Goal: Task Accomplishment & Management: Complete application form

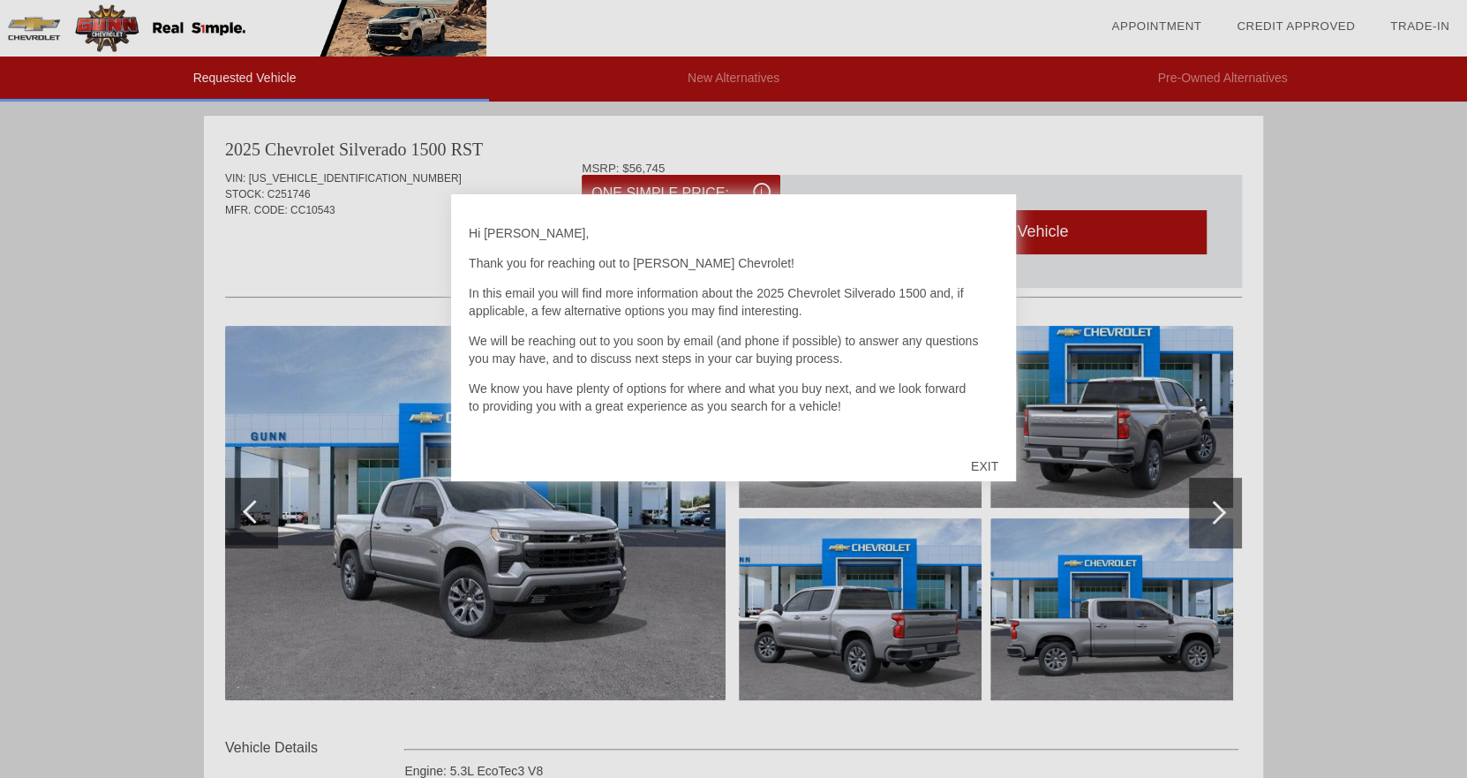
click at [986, 464] on div "EXIT" at bounding box center [985, 466] width 63 height 53
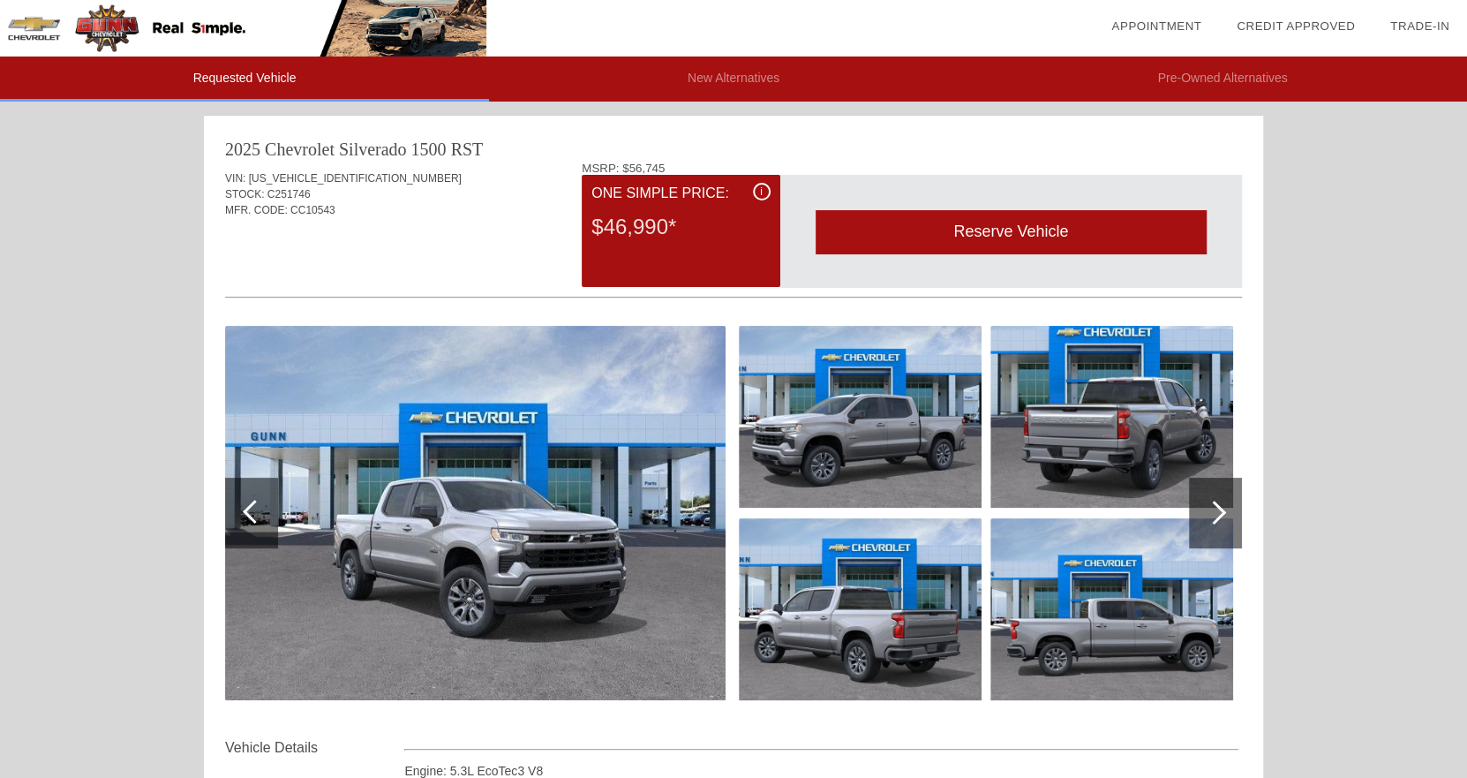
click at [1205, 504] on div at bounding box center [1215, 513] width 53 height 71
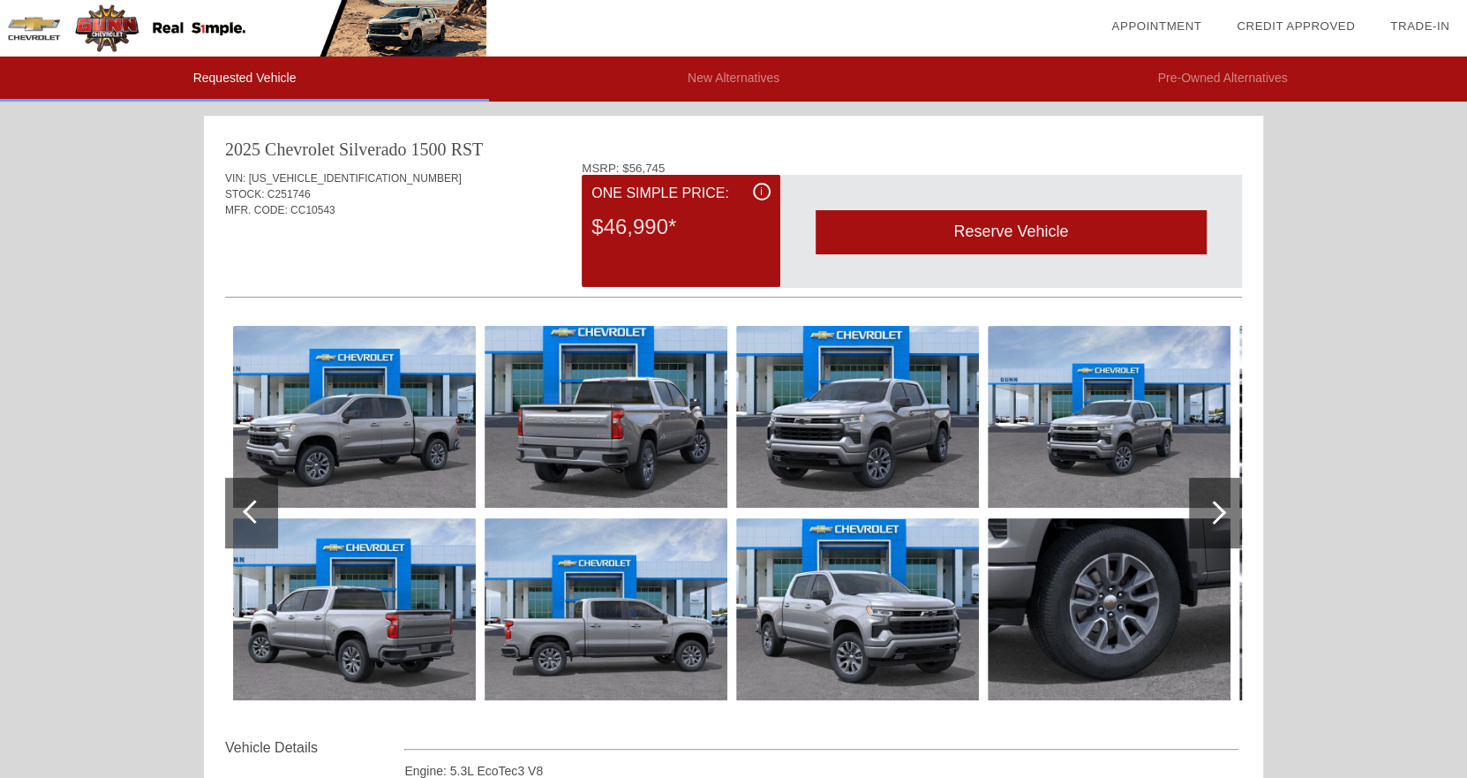
click at [1205, 504] on div at bounding box center [1215, 513] width 53 height 71
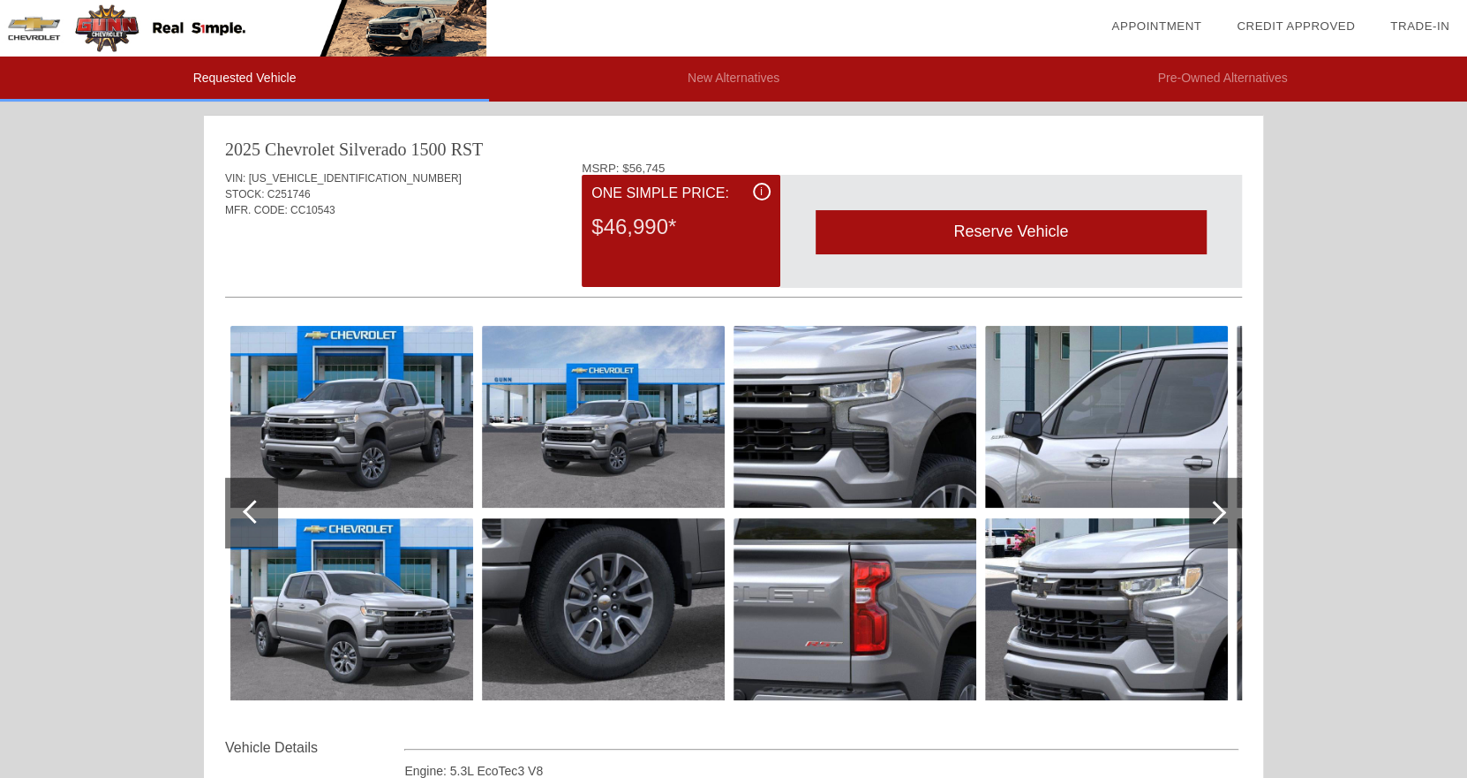
click at [1205, 504] on div at bounding box center [1215, 513] width 53 height 71
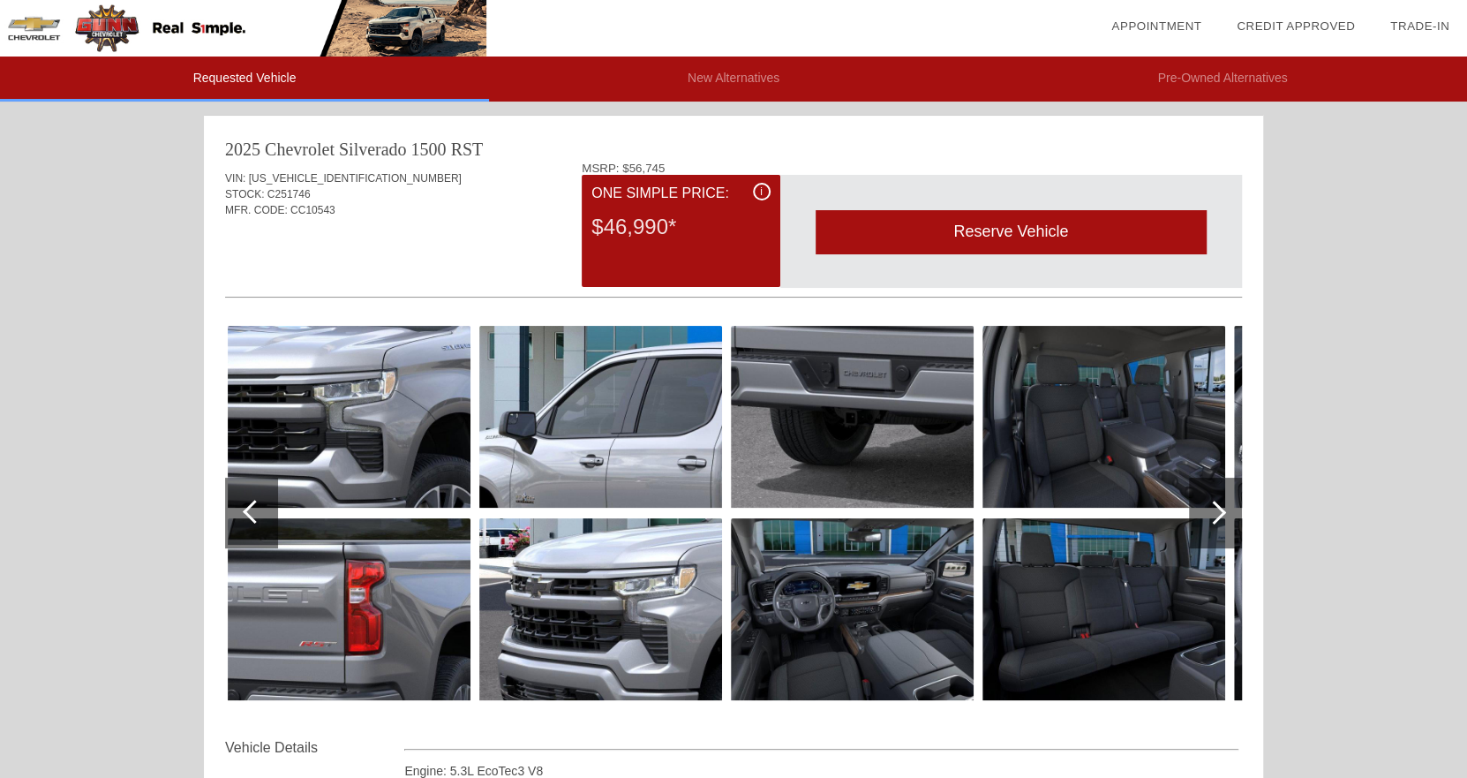
click at [1205, 504] on div at bounding box center [1215, 513] width 53 height 71
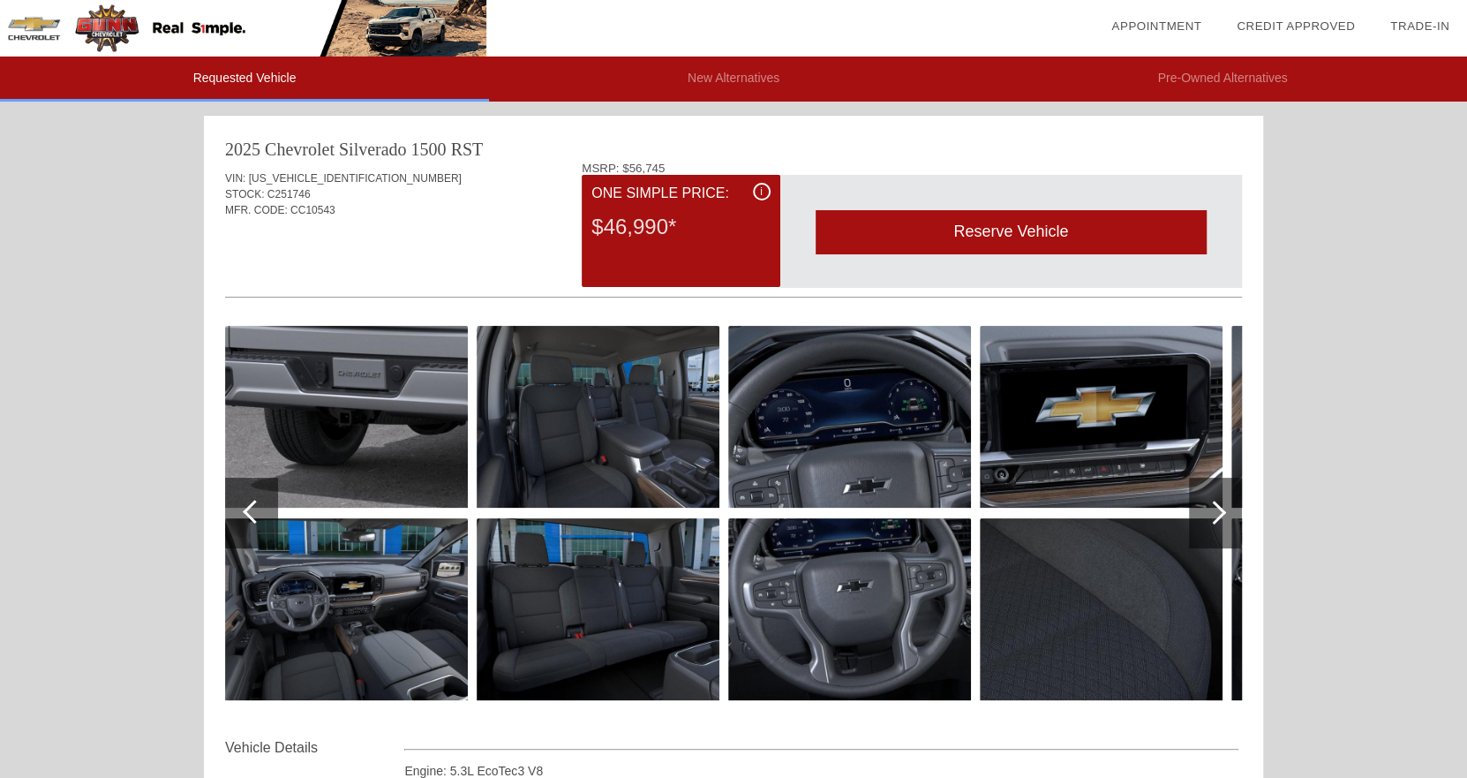
click at [336, 639] on img at bounding box center [346, 609] width 243 height 182
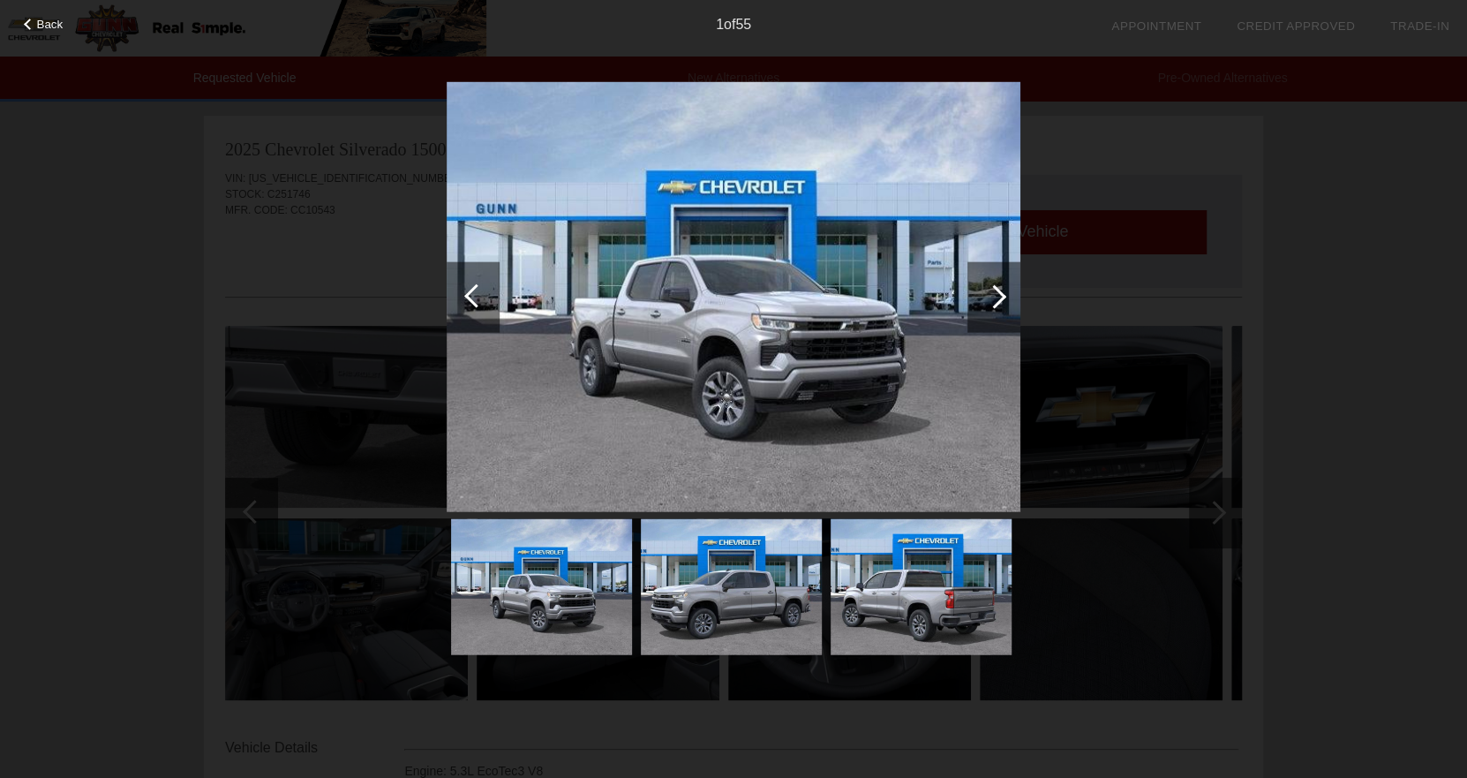
click at [998, 304] on div at bounding box center [994, 296] width 53 height 71
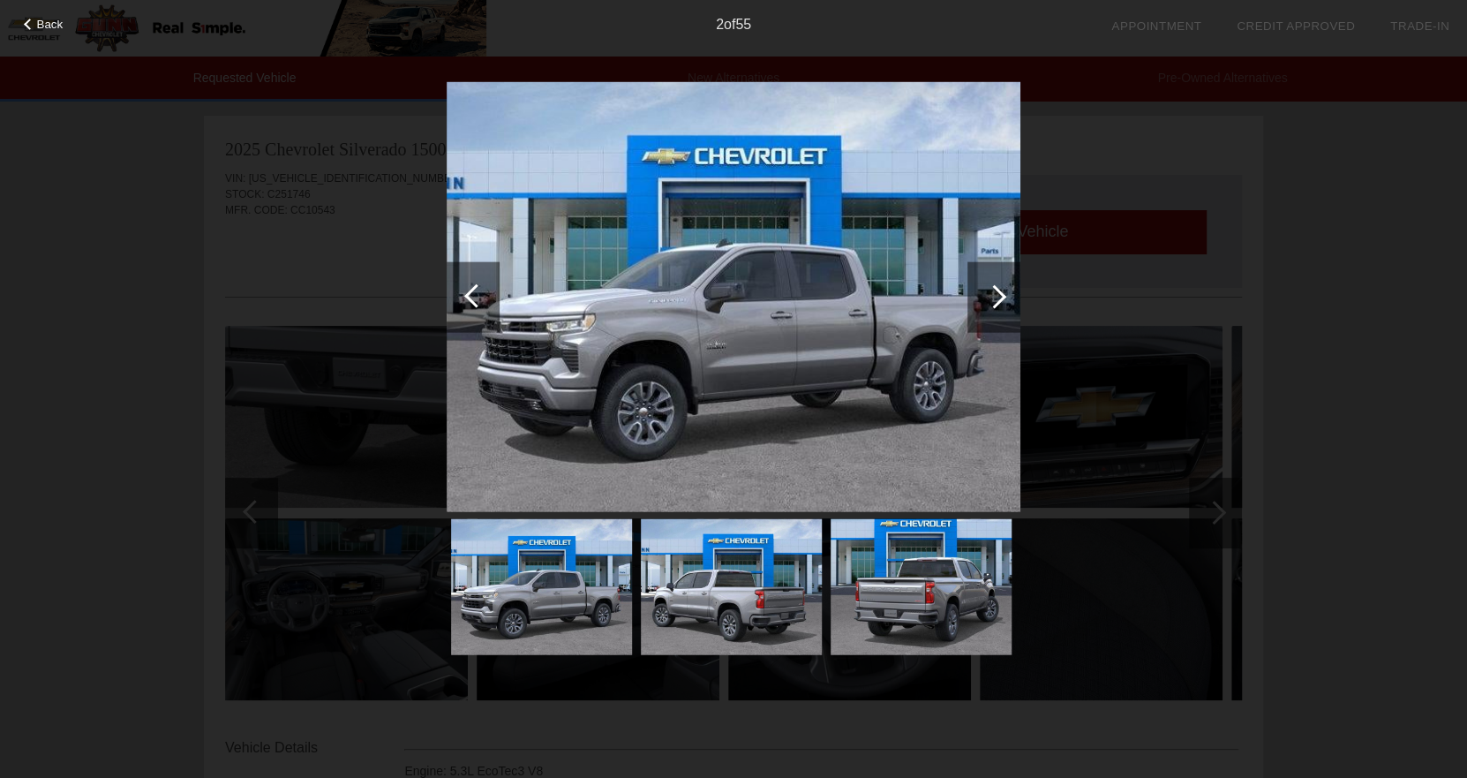
click at [998, 304] on div at bounding box center [994, 296] width 53 height 71
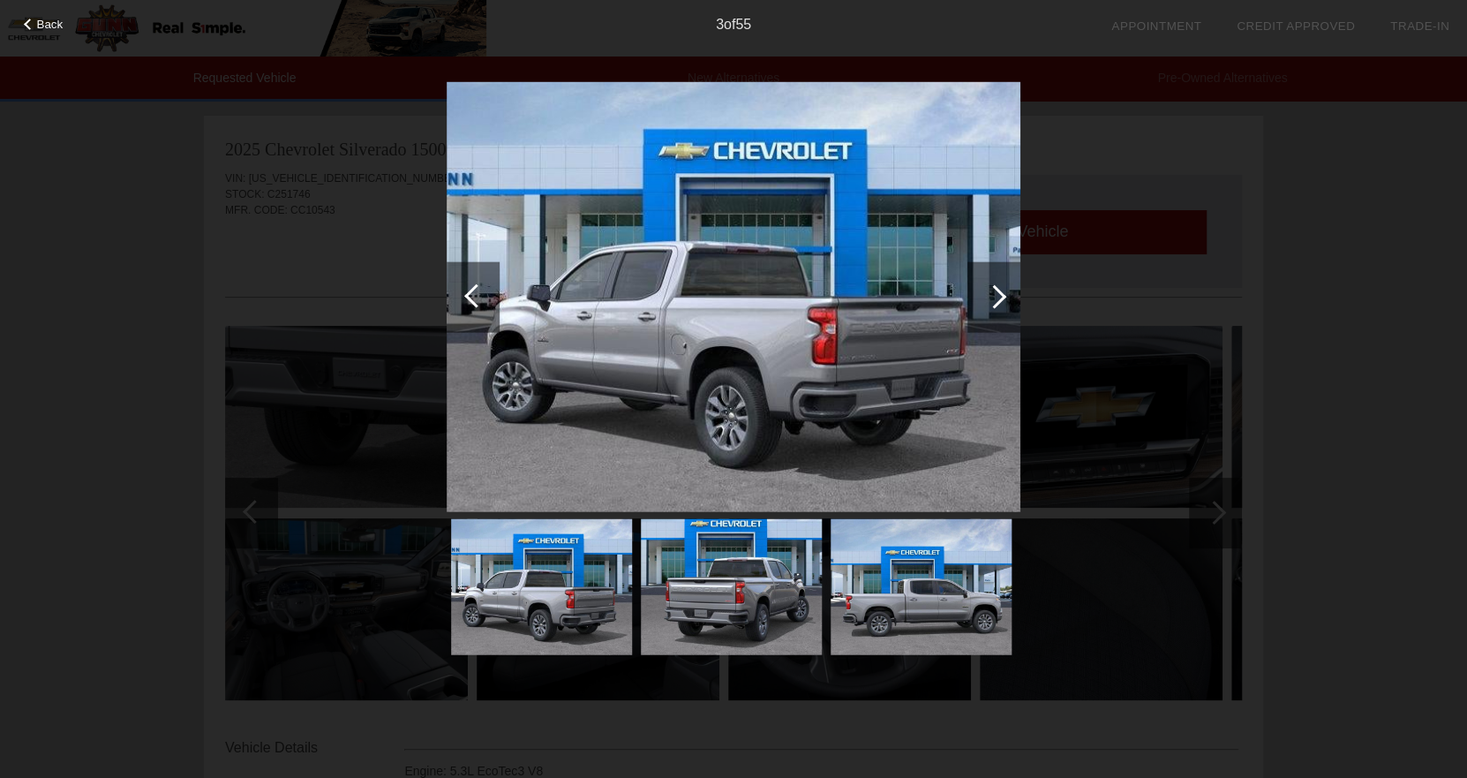
click at [998, 304] on div at bounding box center [994, 296] width 53 height 71
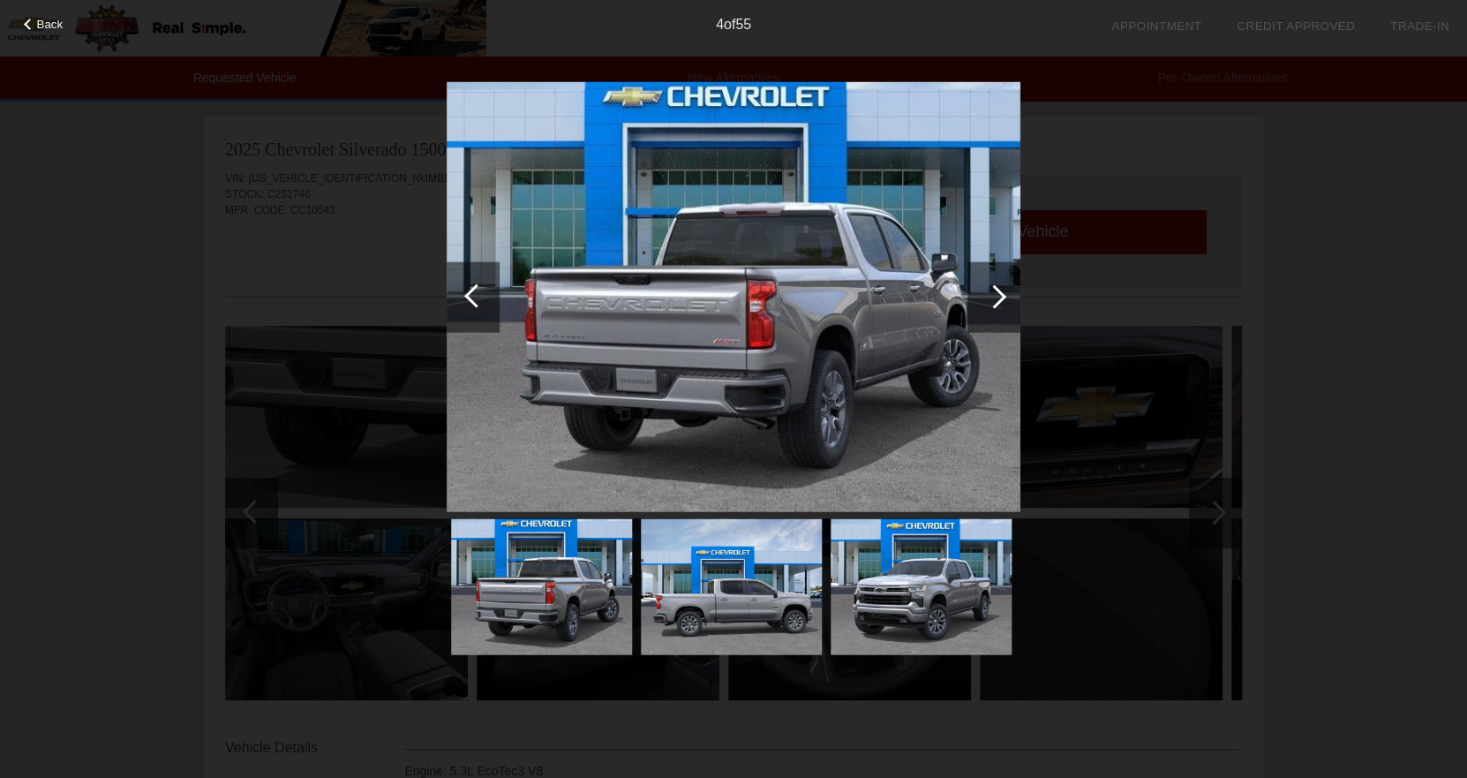
click at [998, 304] on div at bounding box center [994, 296] width 53 height 71
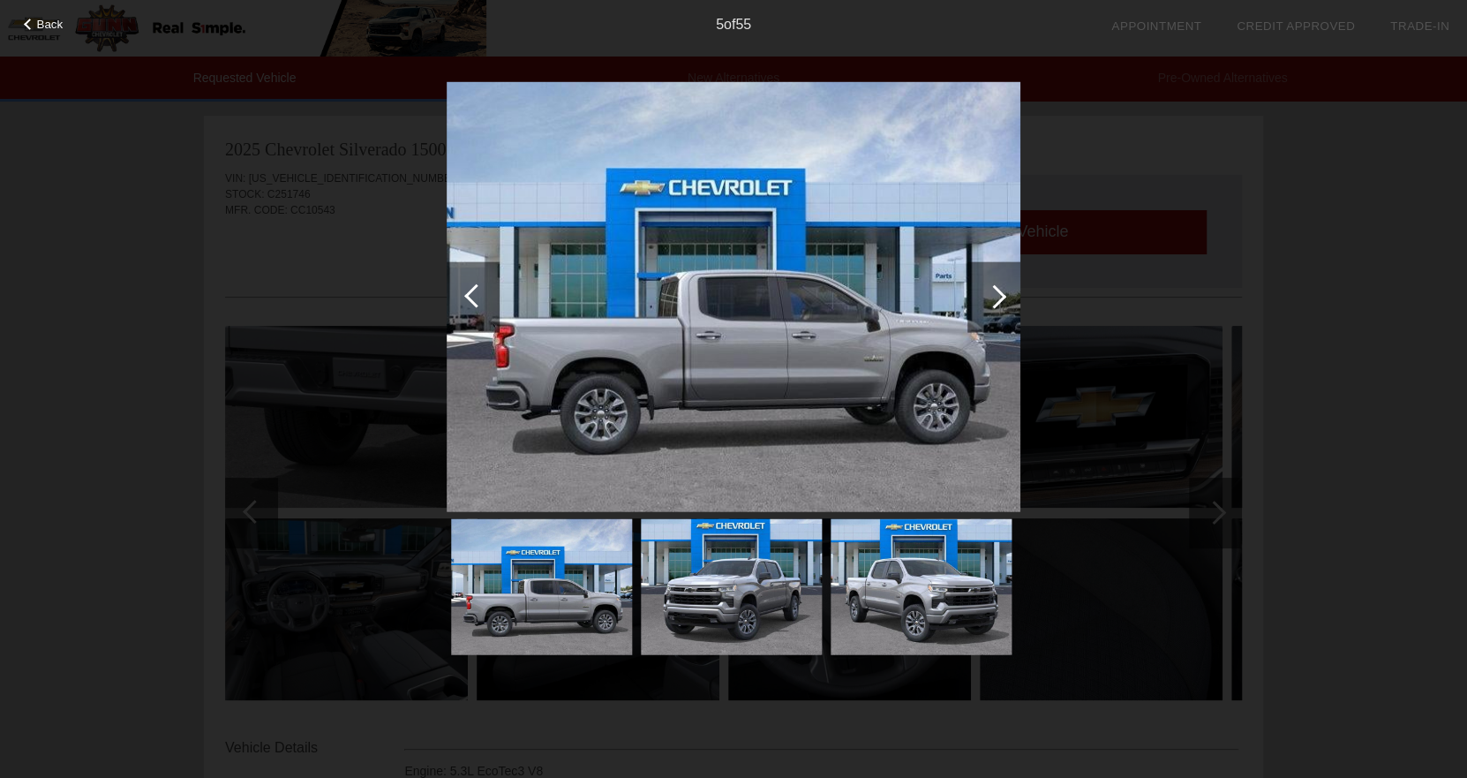
click at [998, 304] on div at bounding box center [994, 296] width 53 height 71
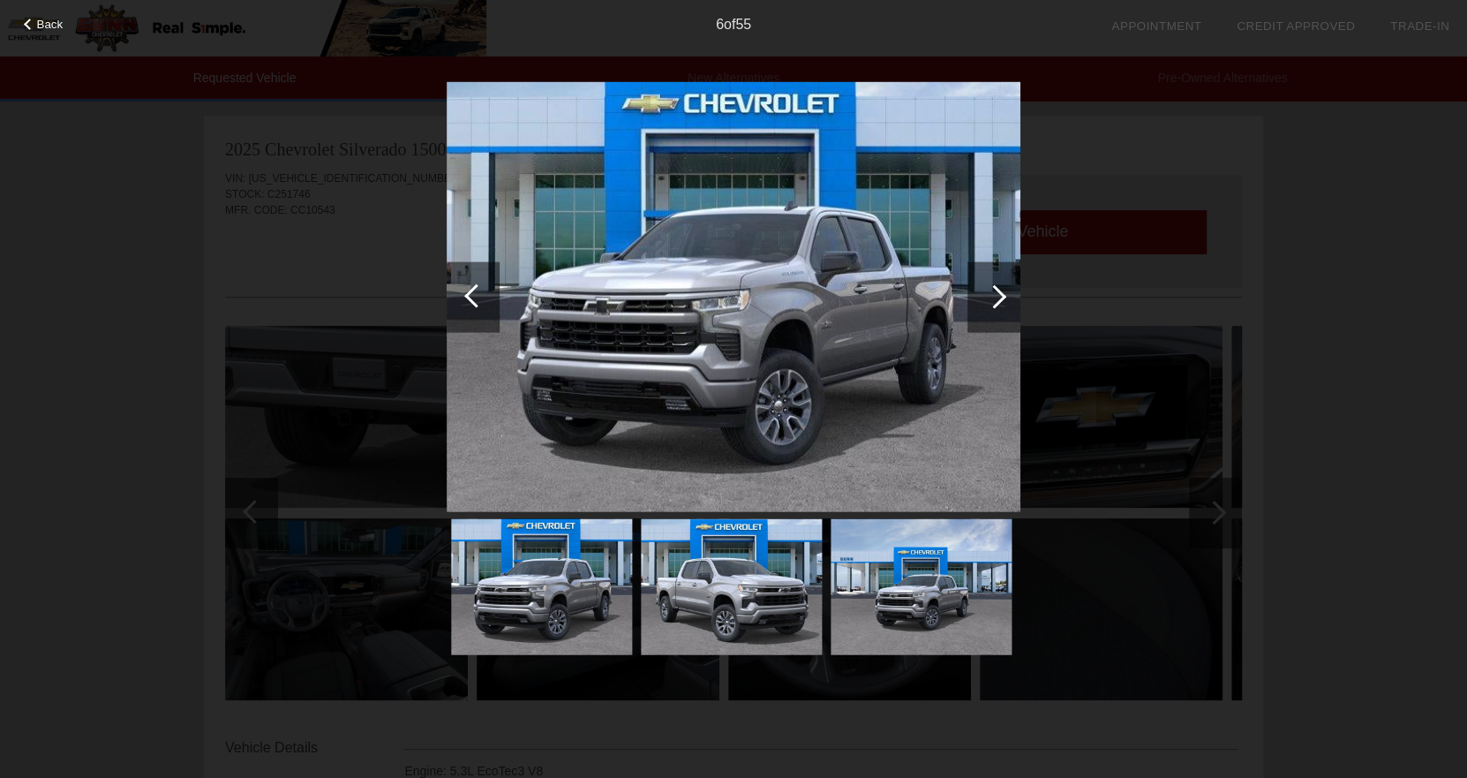
click at [998, 304] on div at bounding box center [994, 296] width 53 height 71
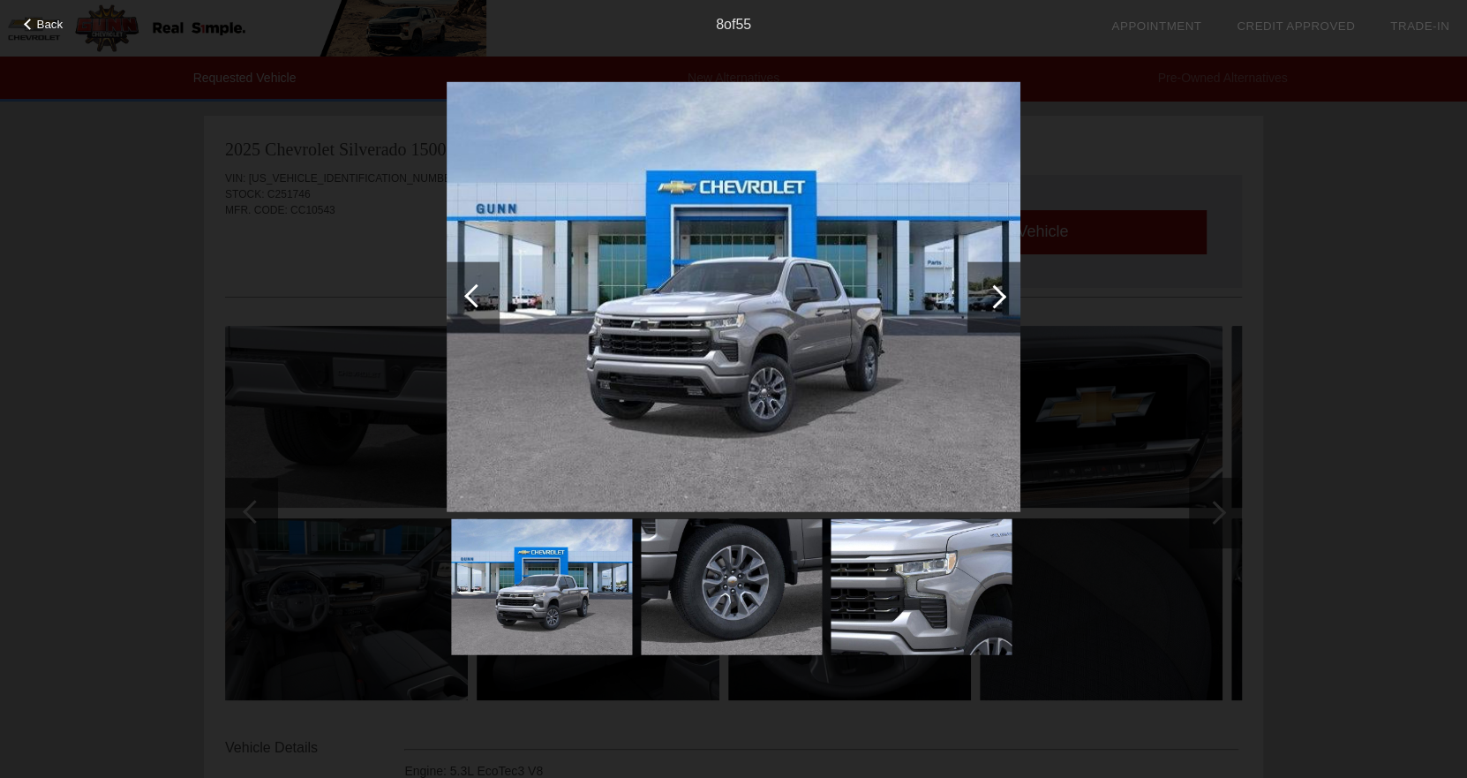
click at [998, 304] on div at bounding box center [994, 296] width 53 height 71
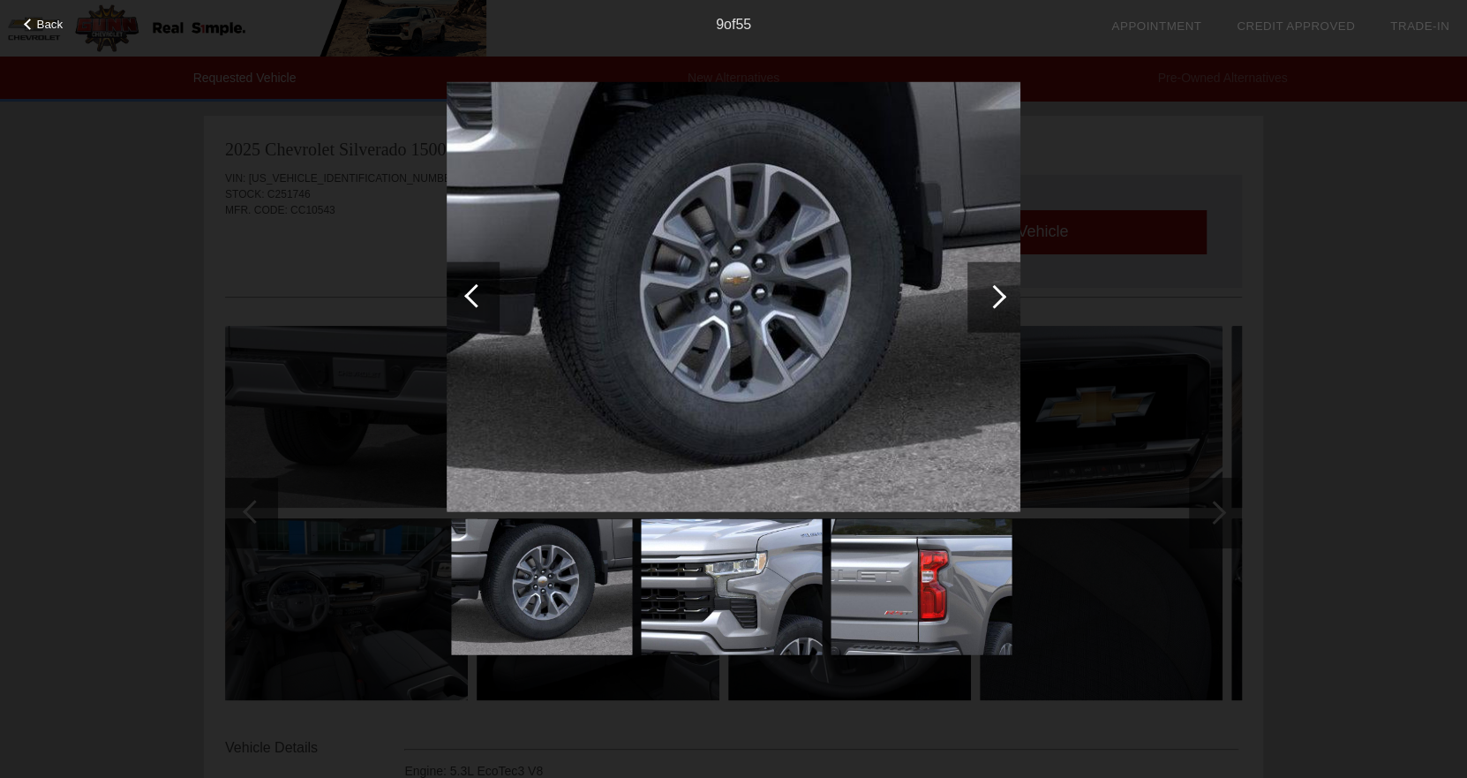
click at [998, 304] on div at bounding box center [994, 296] width 53 height 71
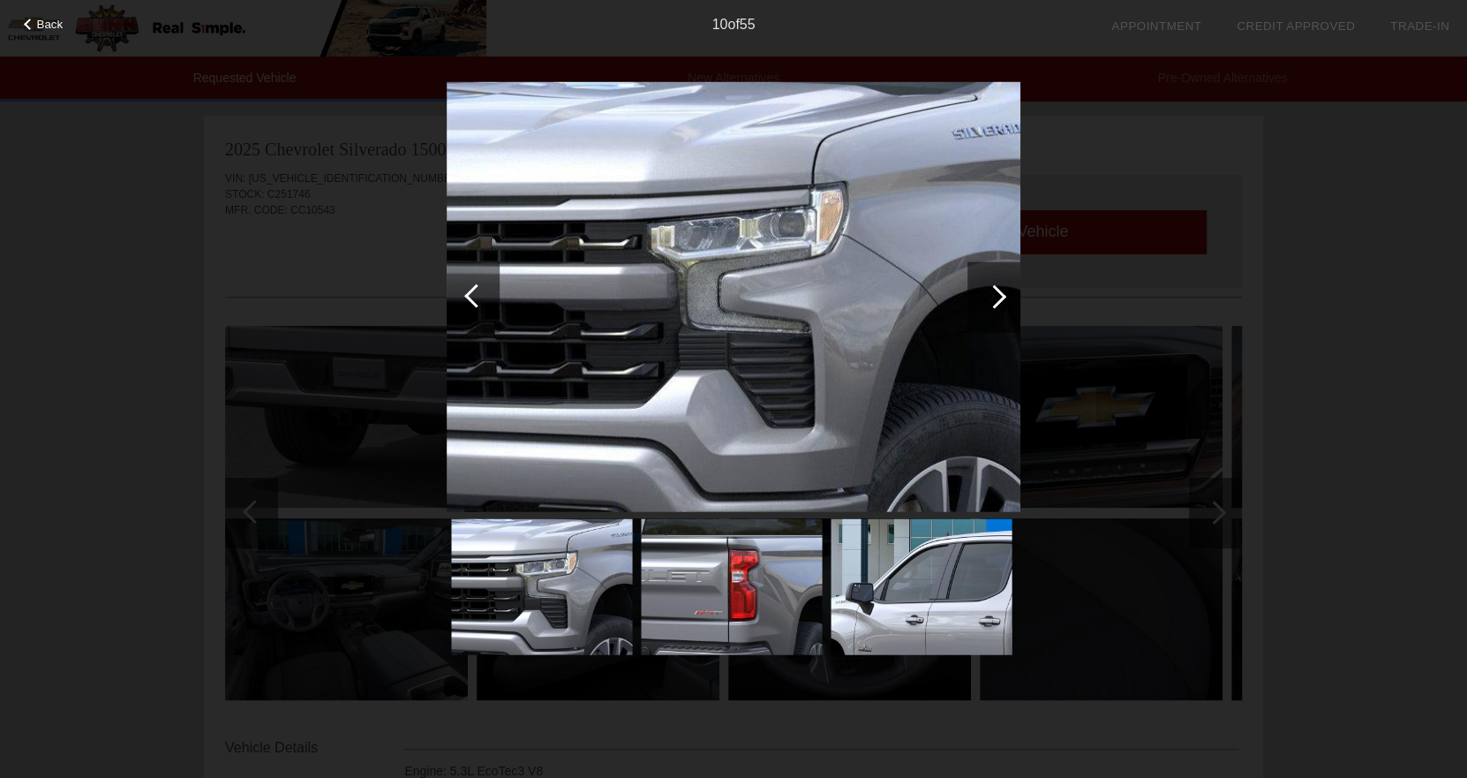
click at [998, 304] on div at bounding box center [994, 296] width 53 height 71
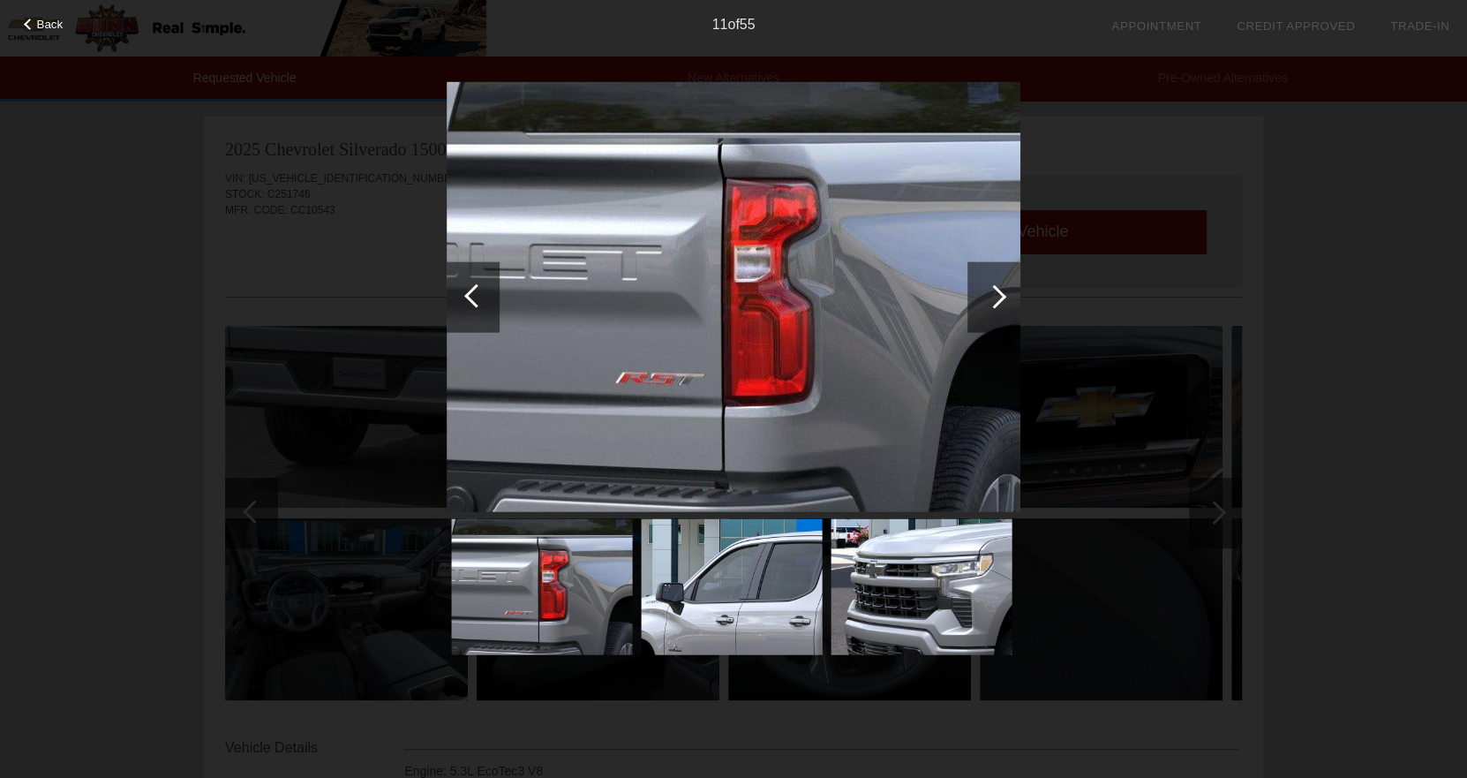
click at [998, 304] on div at bounding box center [994, 296] width 53 height 71
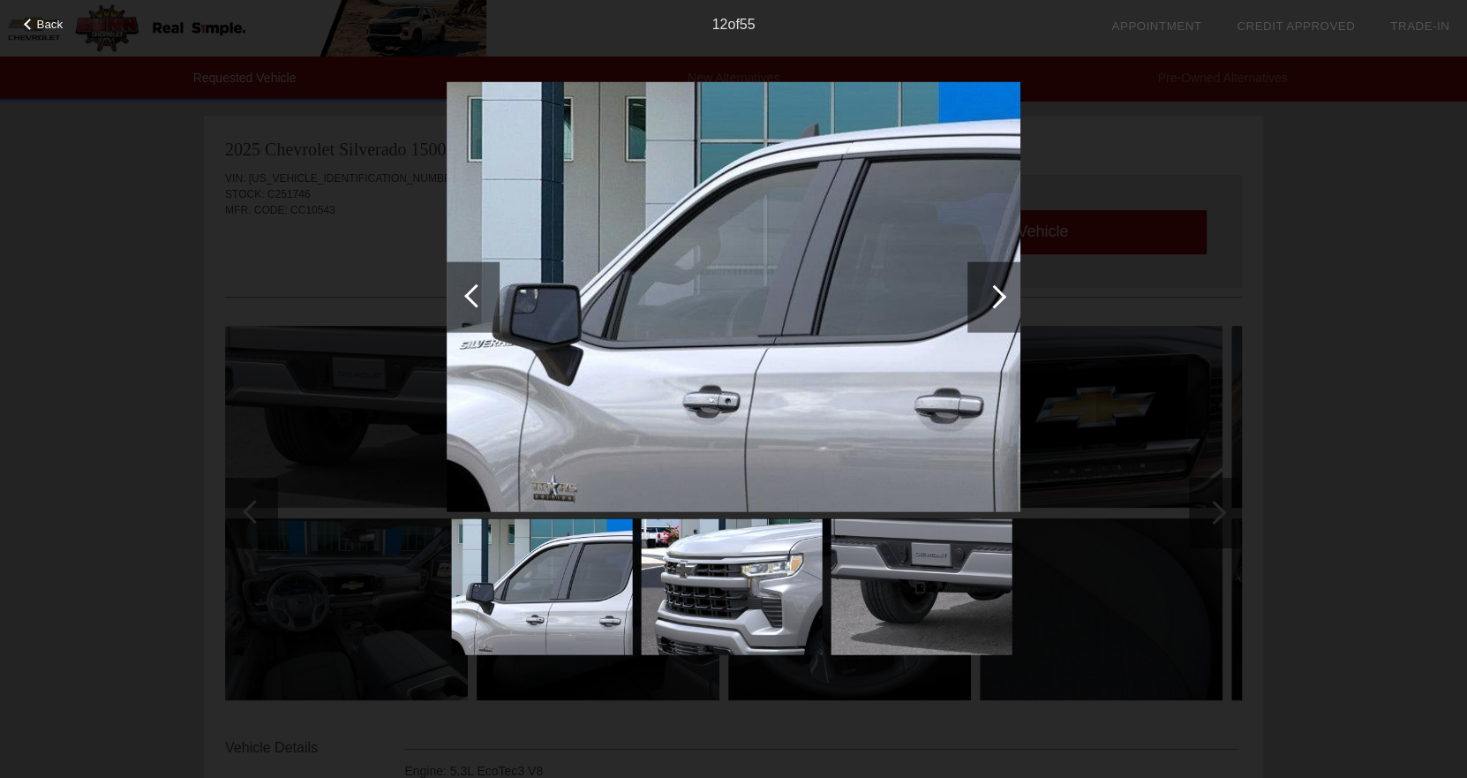
click at [998, 304] on div at bounding box center [994, 296] width 53 height 71
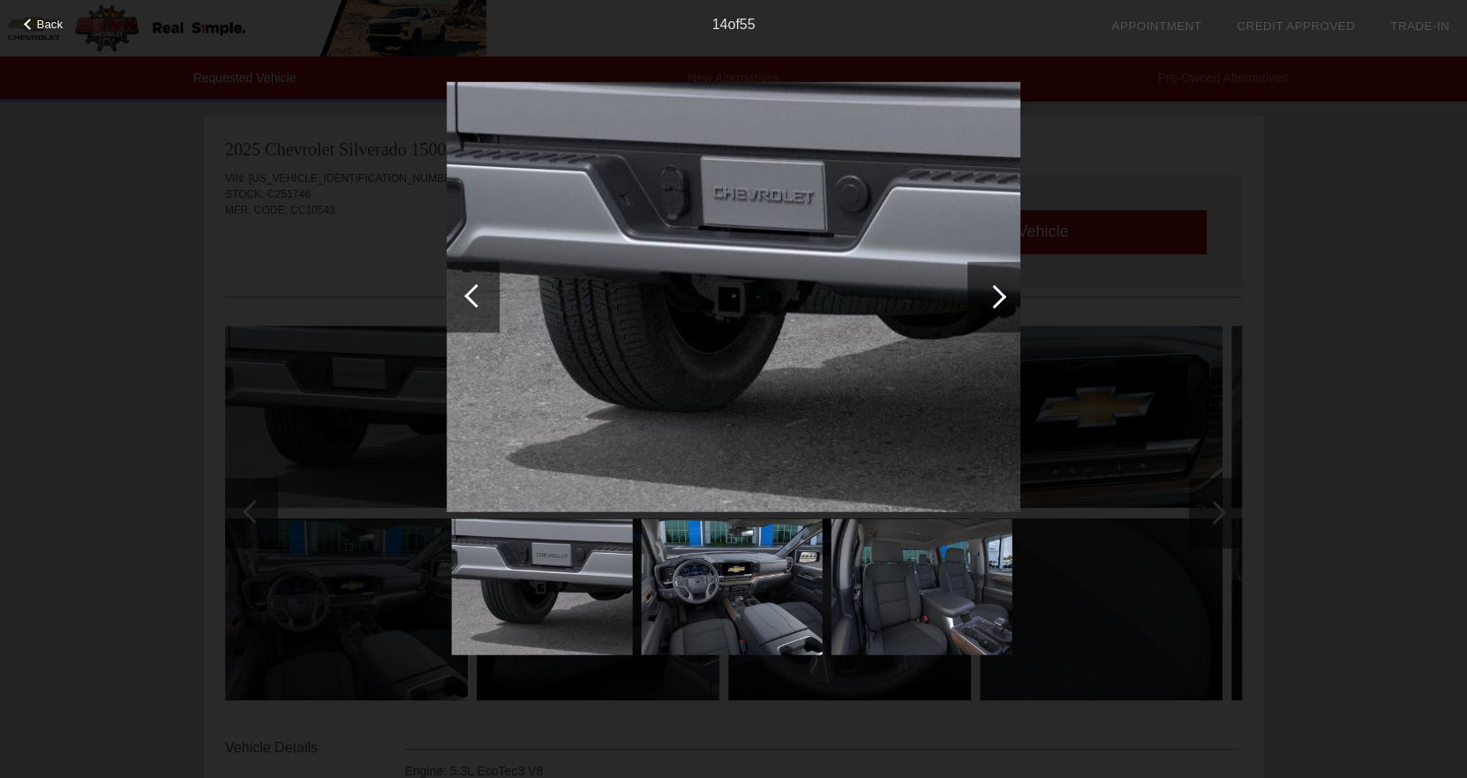
click at [998, 304] on div at bounding box center [994, 296] width 53 height 71
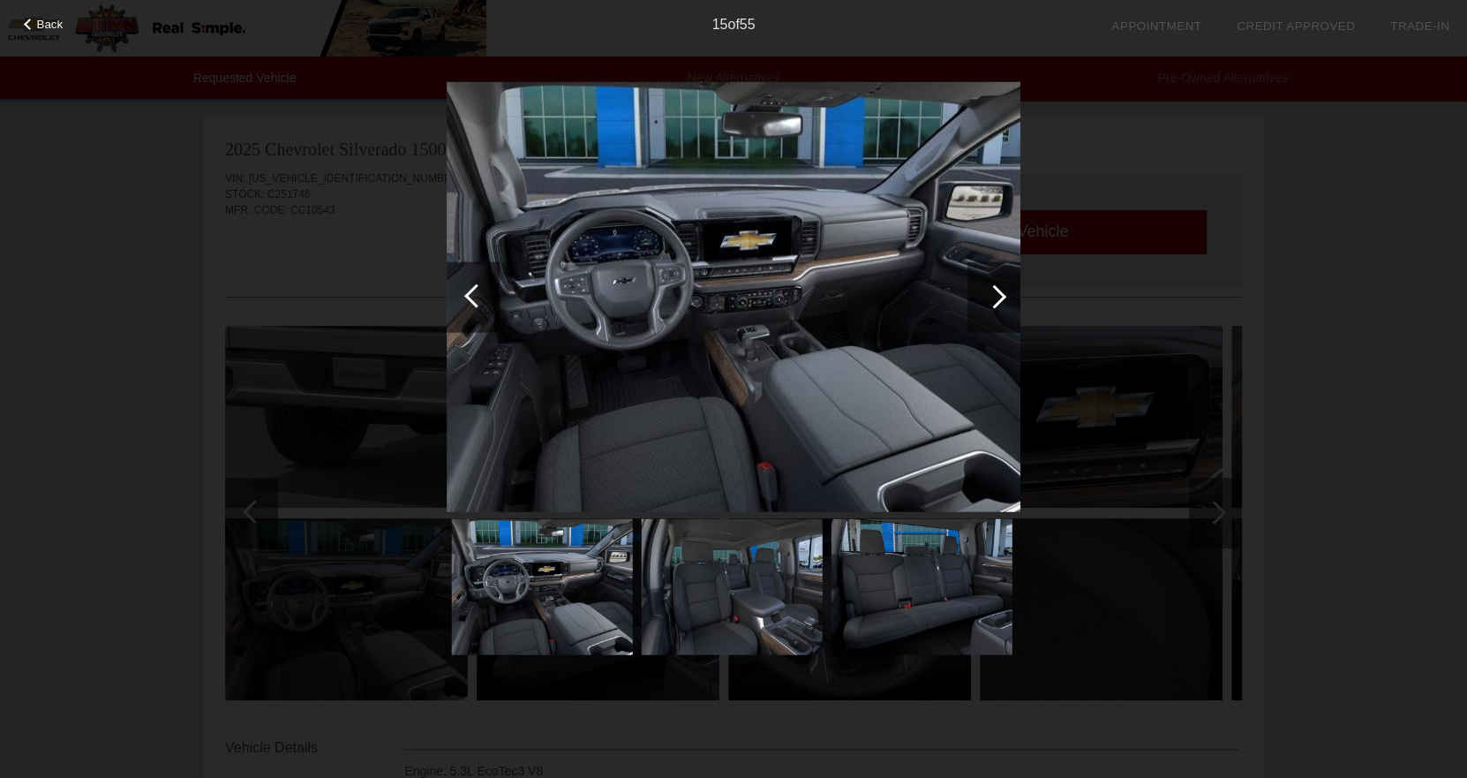
click at [564, 596] on img at bounding box center [542, 587] width 181 height 136
click at [1239, 226] on div "Back 15 of 55" at bounding box center [733, 389] width 1467 height 778
click at [231, 280] on div "Back 15 of 55" at bounding box center [733, 389] width 1467 height 778
click at [1148, 117] on div "Back 15 of 55" at bounding box center [733, 389] width 1467 height 778
